Goal: Task Accomplishment & Management: Use online tool/utility

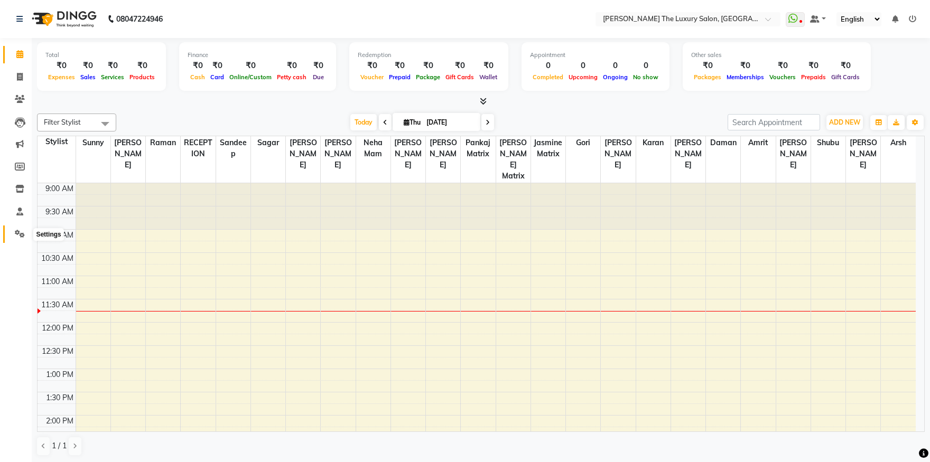
click at [18, 231] on icon at bounding box center [20, 234] width 10 height 8
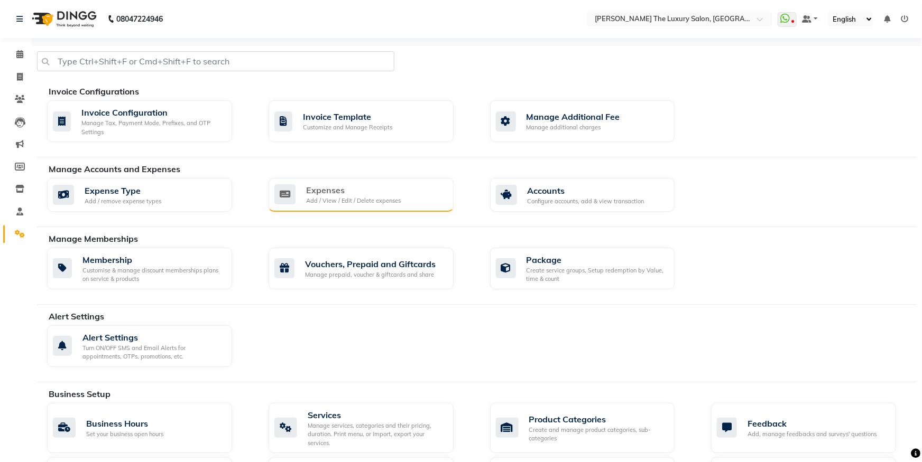
click at [316, 188] on div "Expenses" at bounding box center [353, 190] width 95 height 13
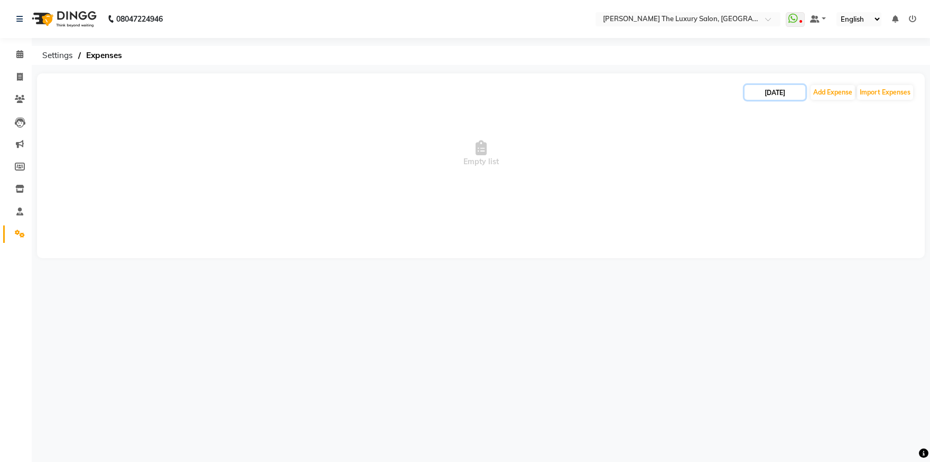
click at [791, 92] on input "[DATE]" at bounding box center [775, 92] width 61 height 15
select select "9"
select select "2025"
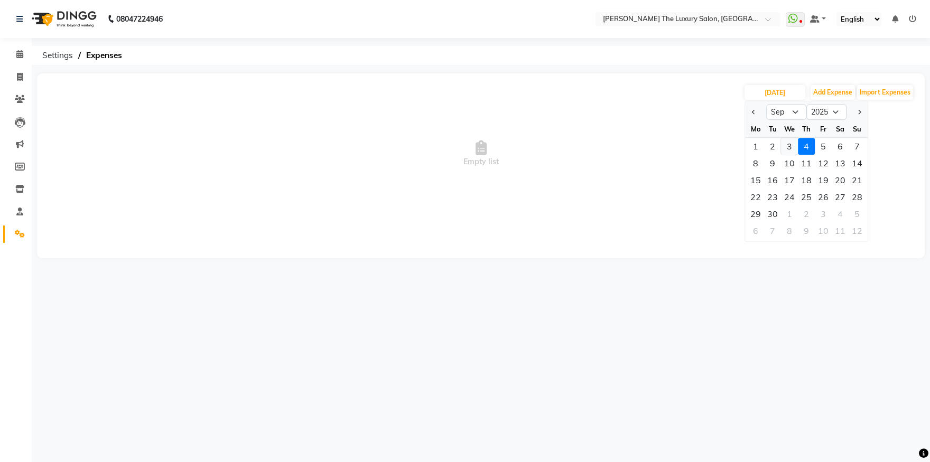
click at [794, 144] on div "3" at bounding box center [789, 146] width 17 height 17
type input "[DATE]"
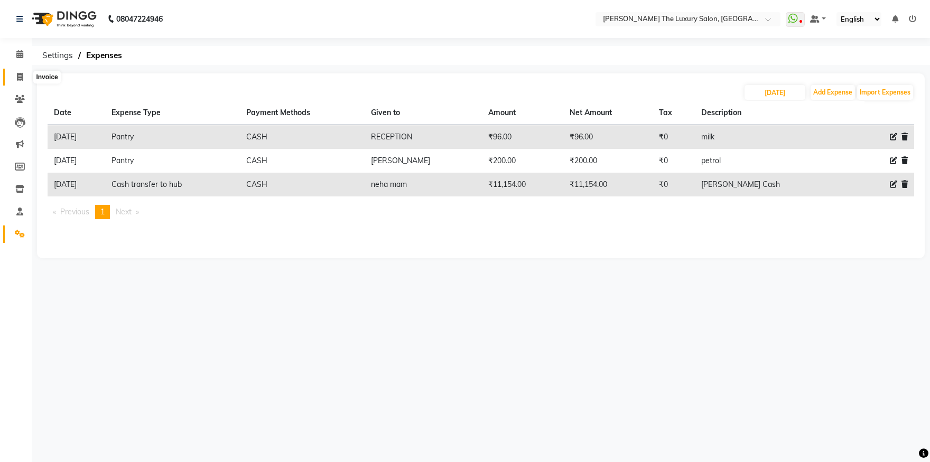
click at [17, 76] on icon at bounding box center [20, 77] width 6 height 8
select select "7179"
select select "service"
